Goal: Transaction & Acquisition: Purchase product/service

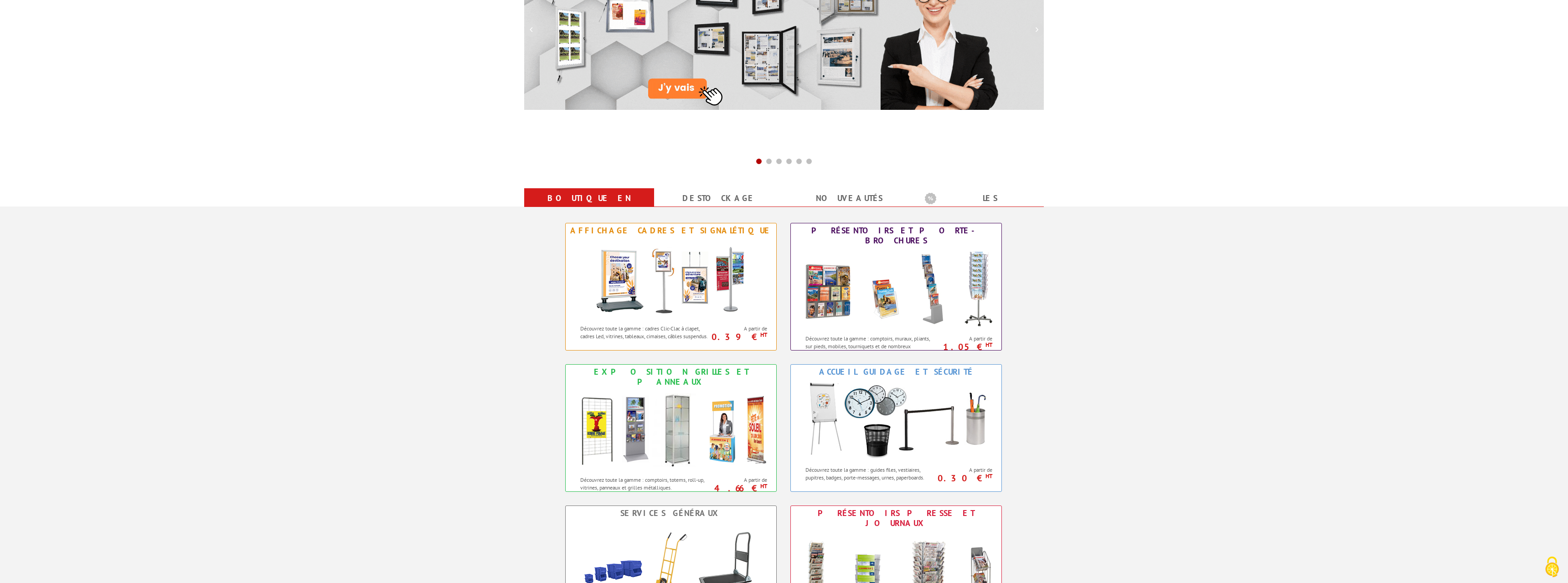
scroll to position [232, 0]
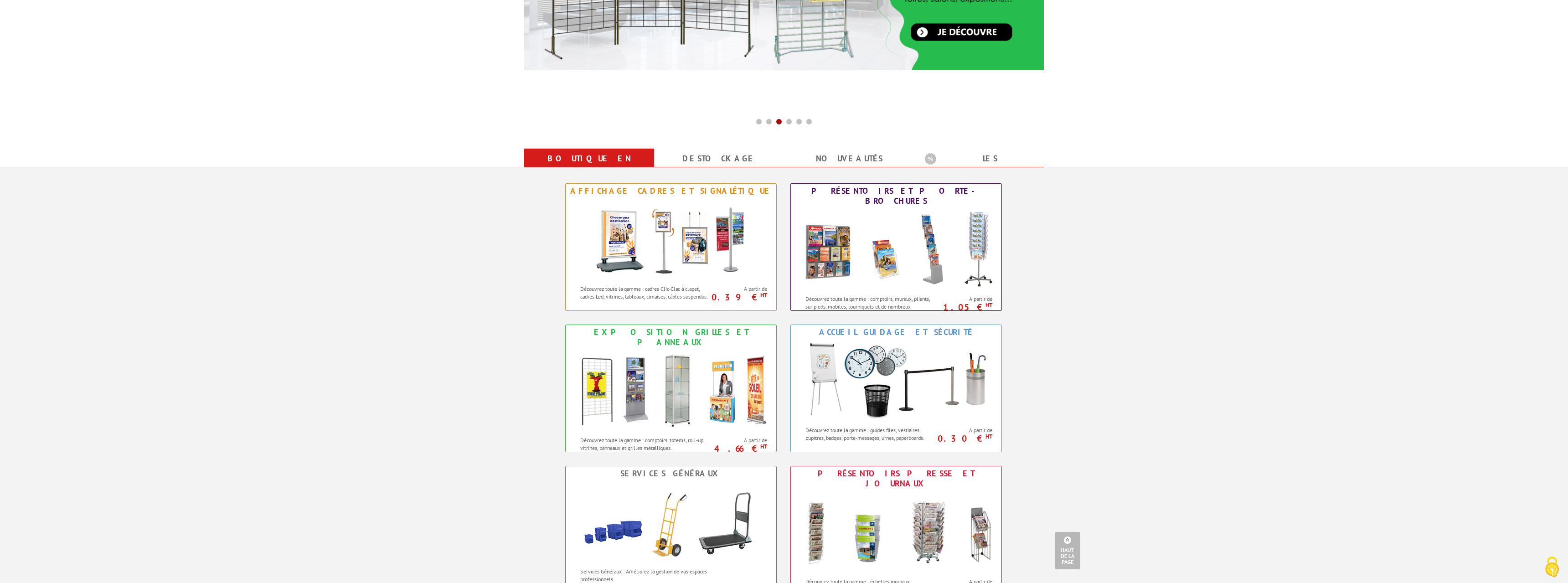
click at [1064, 335] on div "Boutique en ligne Destockage nouveautés Les promotions nouveautés Nouveautés Bo…" at bounding box center [784, 458] width 1568 height 584
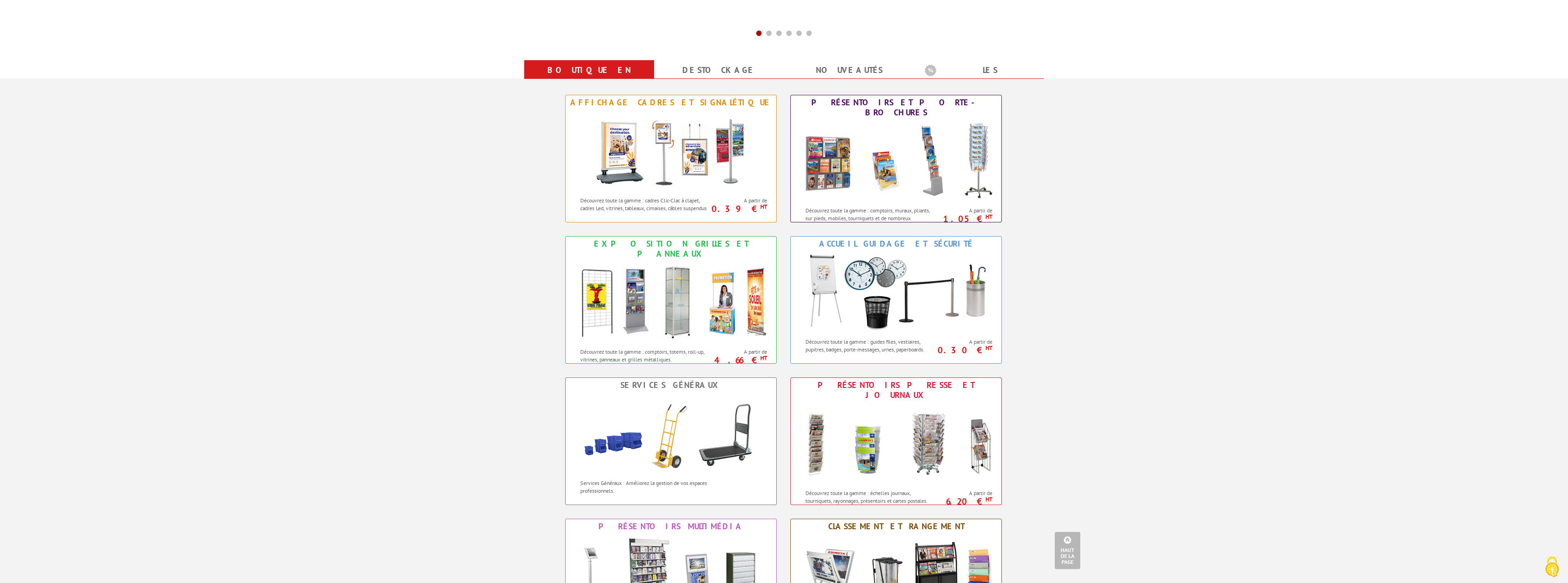
scroll to position [326, 0]
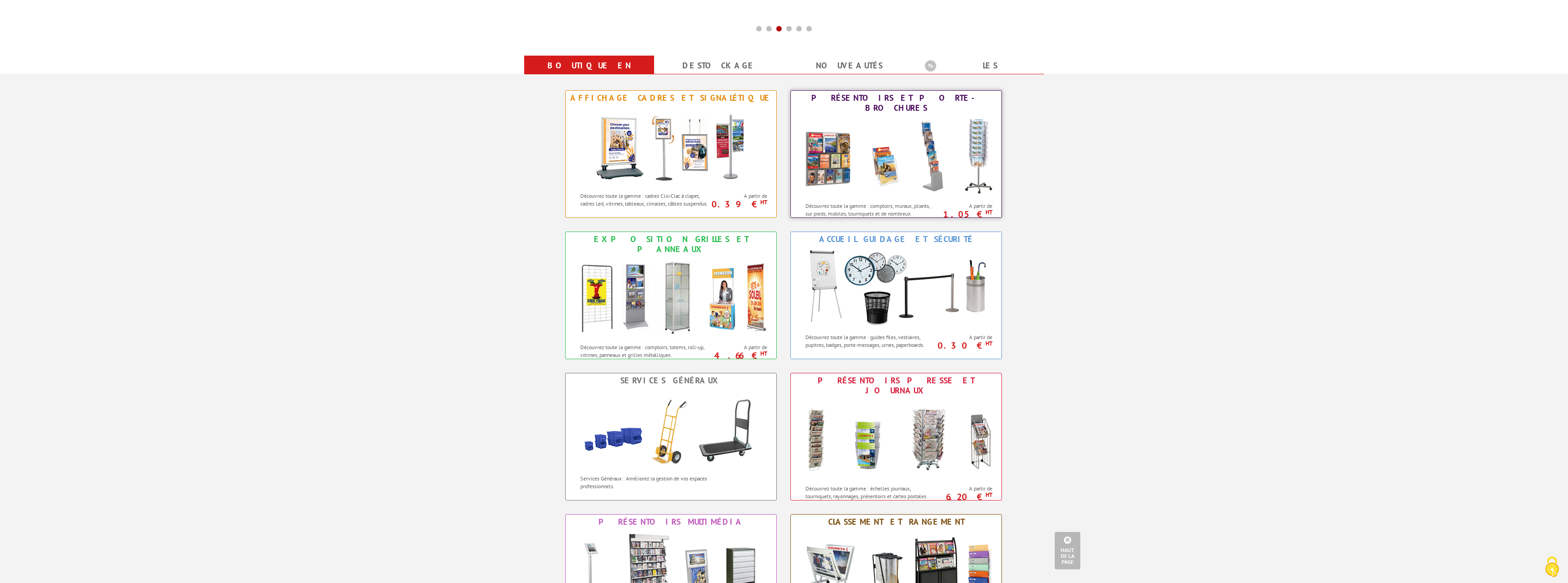
click at [821, 137] on img at bounding box center [896, 156] width 201 height 82
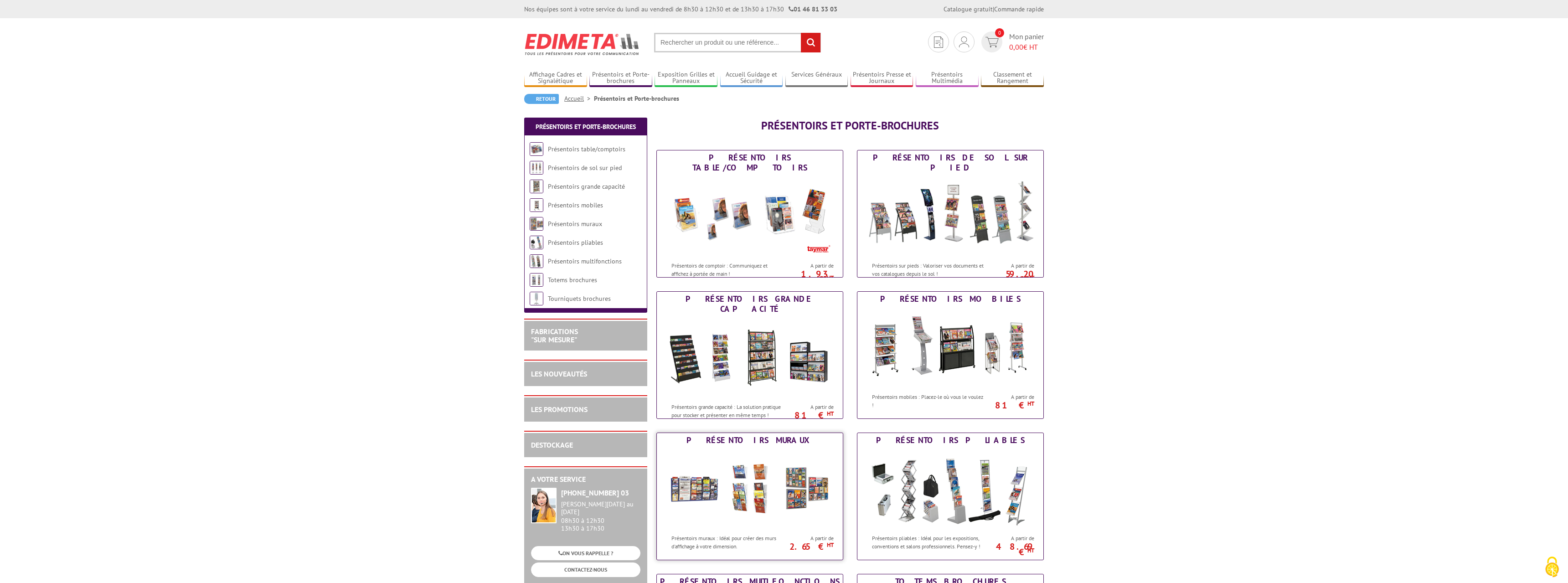
click at [701, 485] on img at bounding box center [750, 488] width 169 height 82
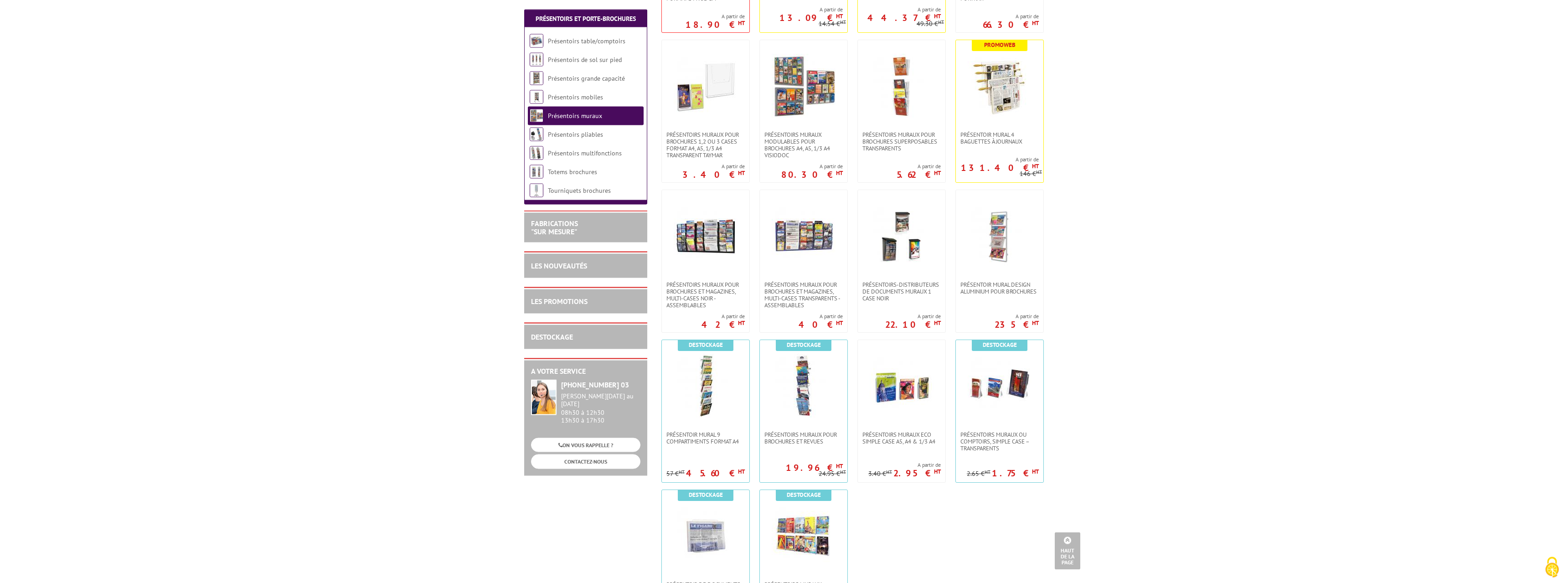
scroll to position [372, 0]
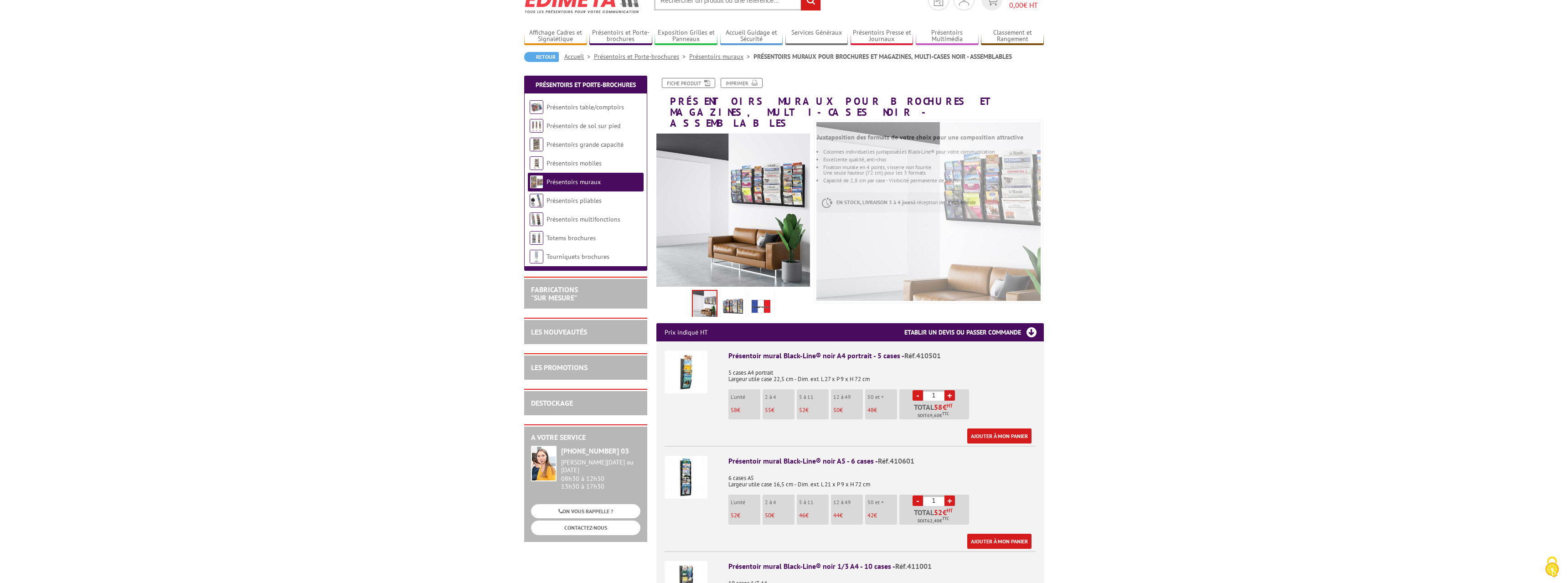
scroll to position [46, 0]
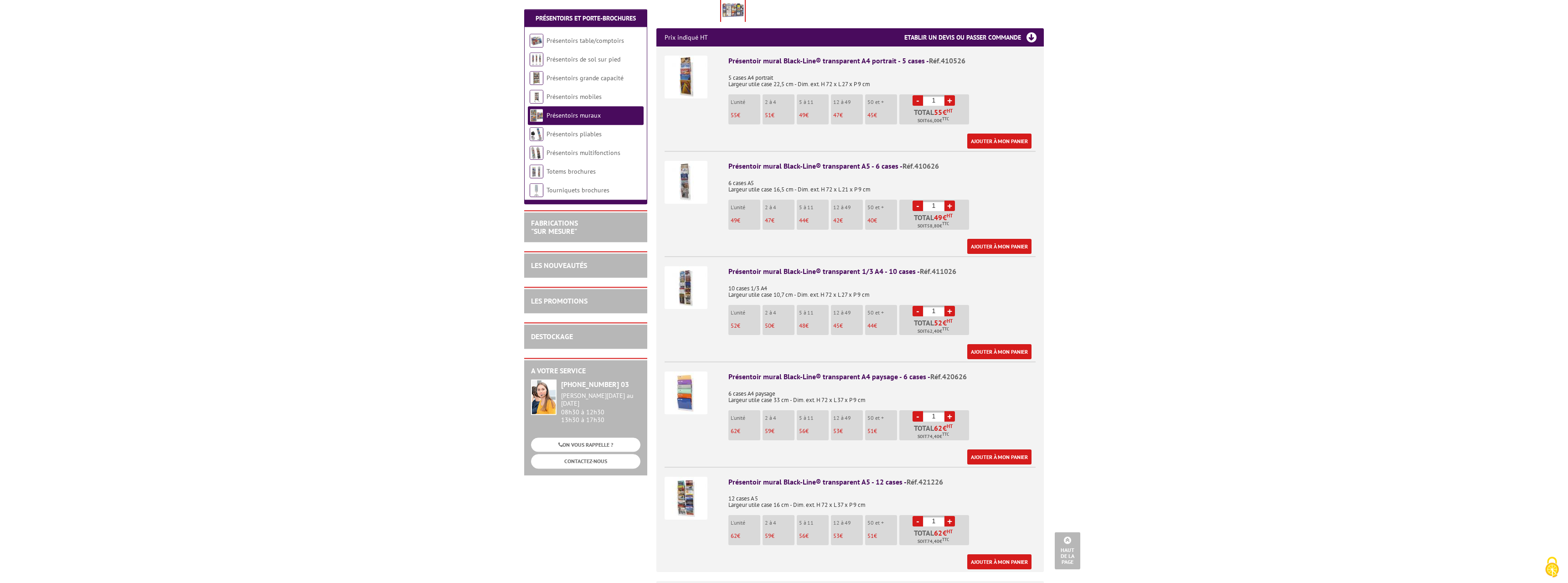
scroll to position [372, 0]
